Goal: Information Seeking & Learning: Learn about a topic

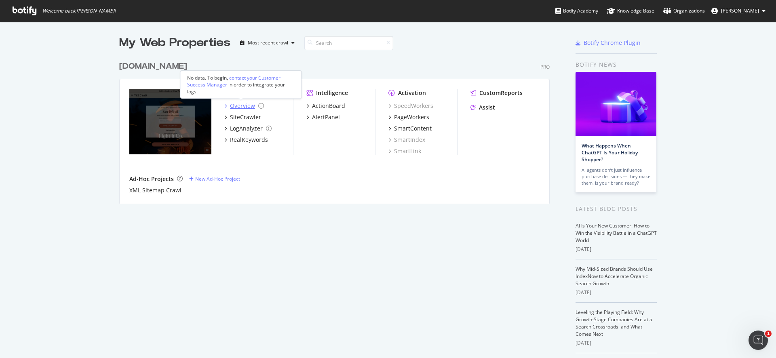
click at [243, 102] on div "Overview" at bounding box center [242, 106] width 25 height 8
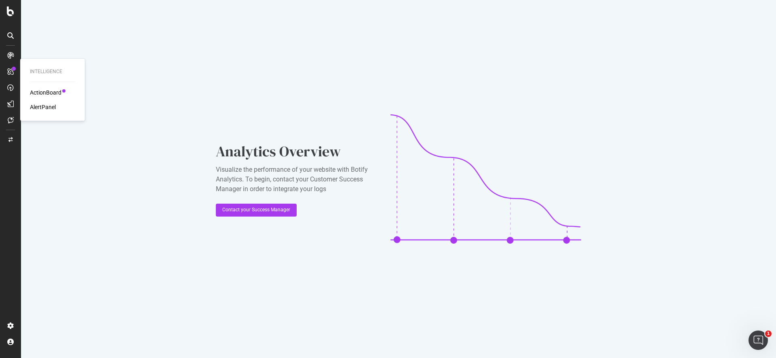
click at [48, 91] on div "ActionBoard" at bounding box center [46, 93] width 32 height 8
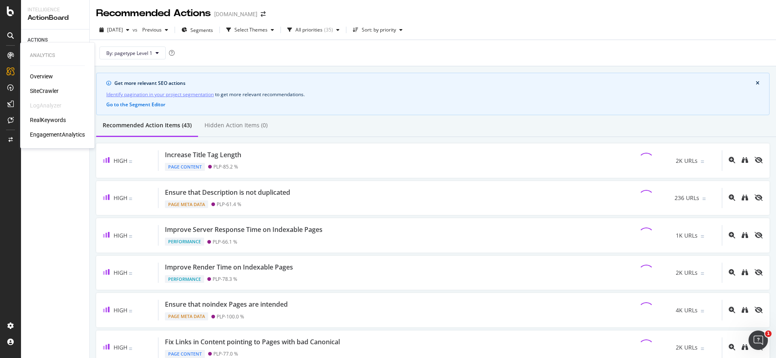
click at [49, 134] on div "EngagementAnalytics" at bounding box center [57, 135] width 55 height 8
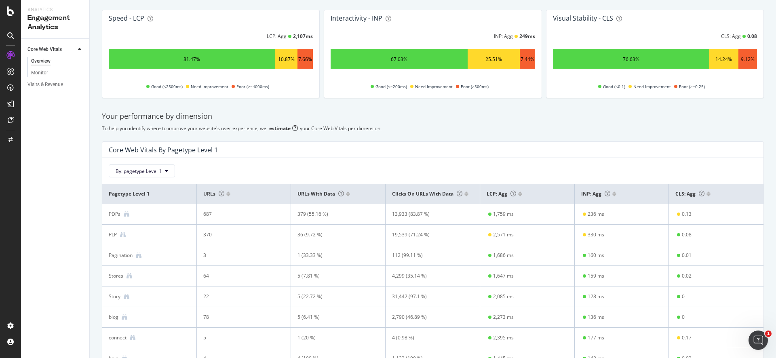
scroll to position [154, 0]
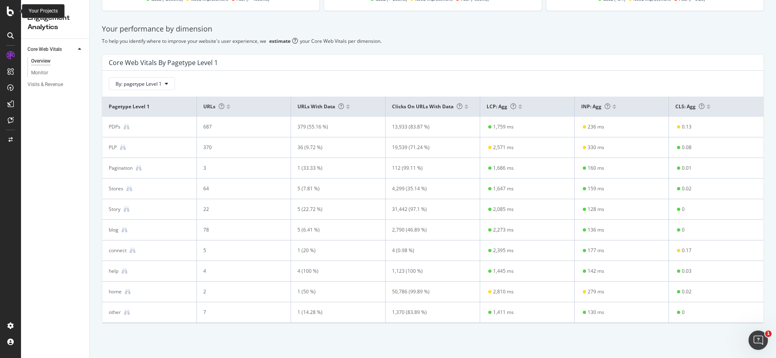
click at [14, 15] on icon at bounding box center [10, 11] width 7 height 10
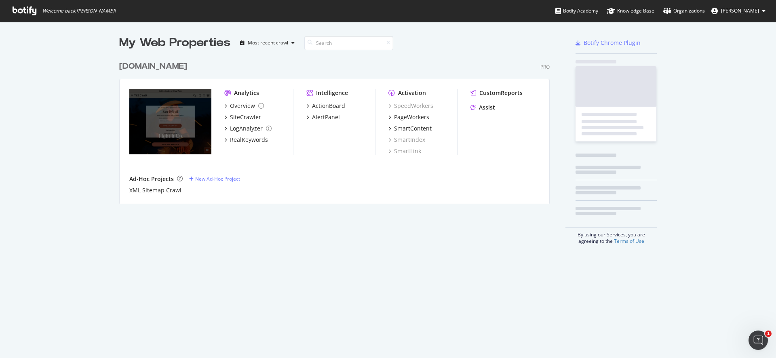
scroll to position [352, 764]
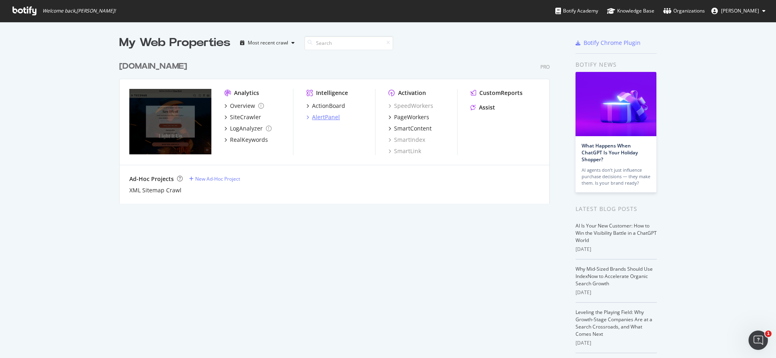
click at [329, 114] on div "AlertPanel" at bounding box center [326, 117] width 28 height 8
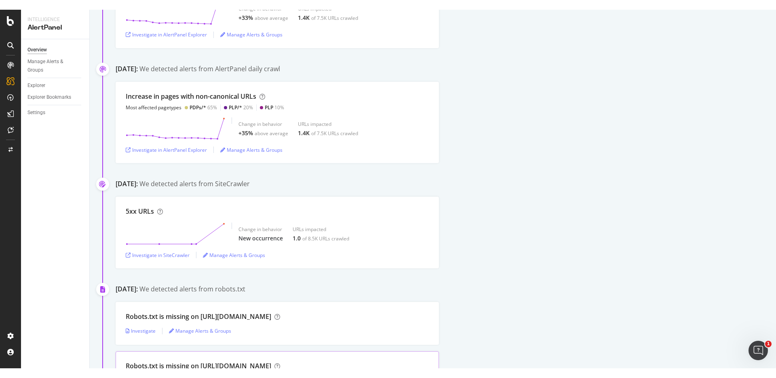
scroll to position [994, 0]
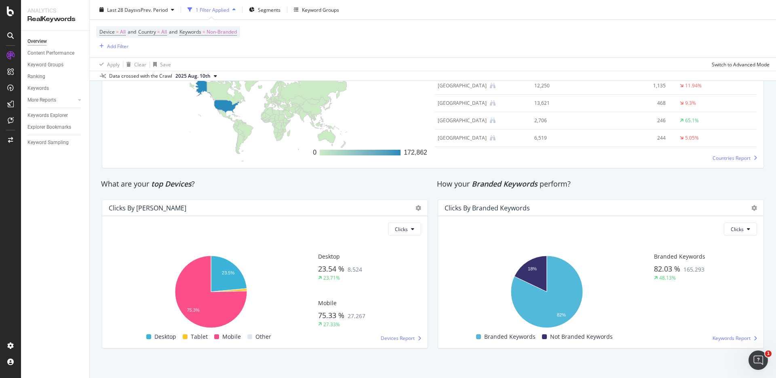
scroll to position [1261, 0]
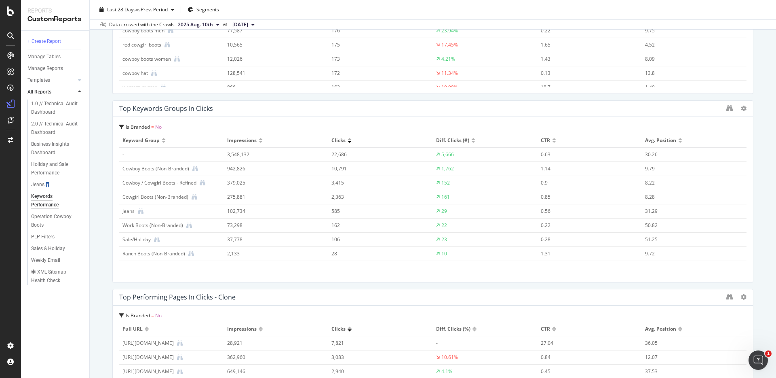
scroll to position [1309, 0]
